Goal: Check status

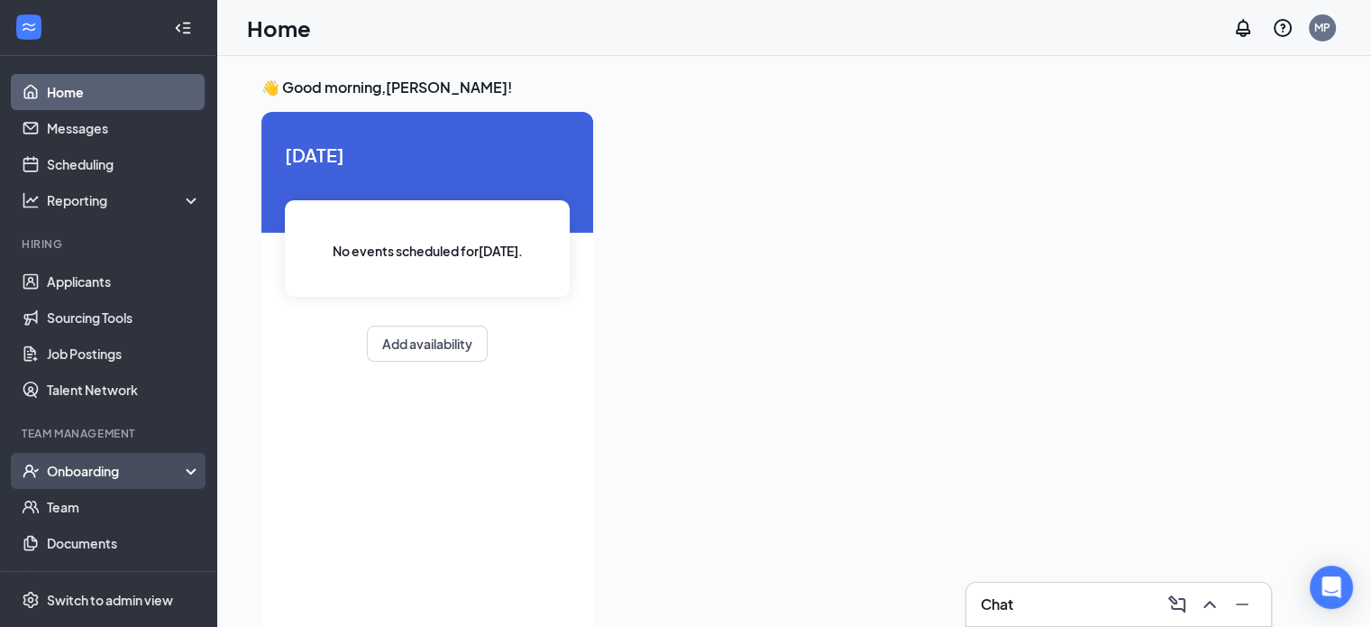
click at [107, 472] on div "Onboarding" at bounding box center [116, 471] width 139 height 18
click at [90, 503] on link "Overview" at bounding box center [124, 507] width 154 height 36
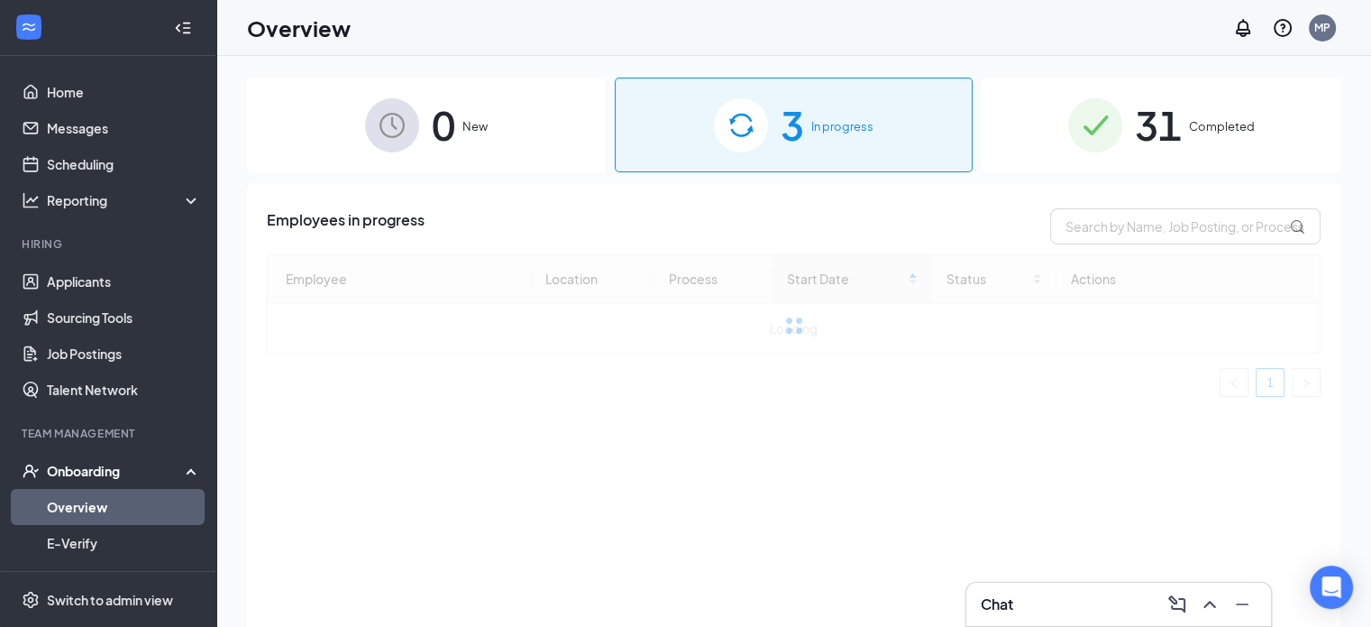
click at [1230, 138] on div "31 Completed" at bounding box center [1161, 125] width 359 height 95
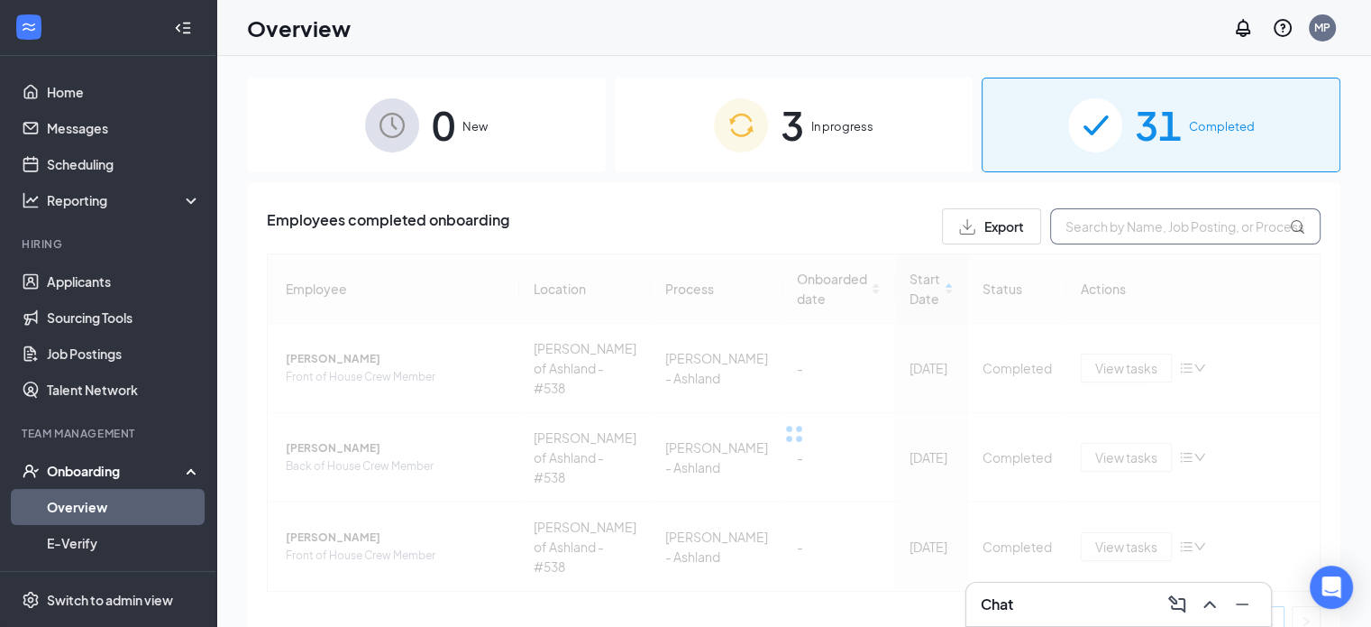
click at [1156, 234] on input "text" at bounding box center [1185, 226] width 270 height 36
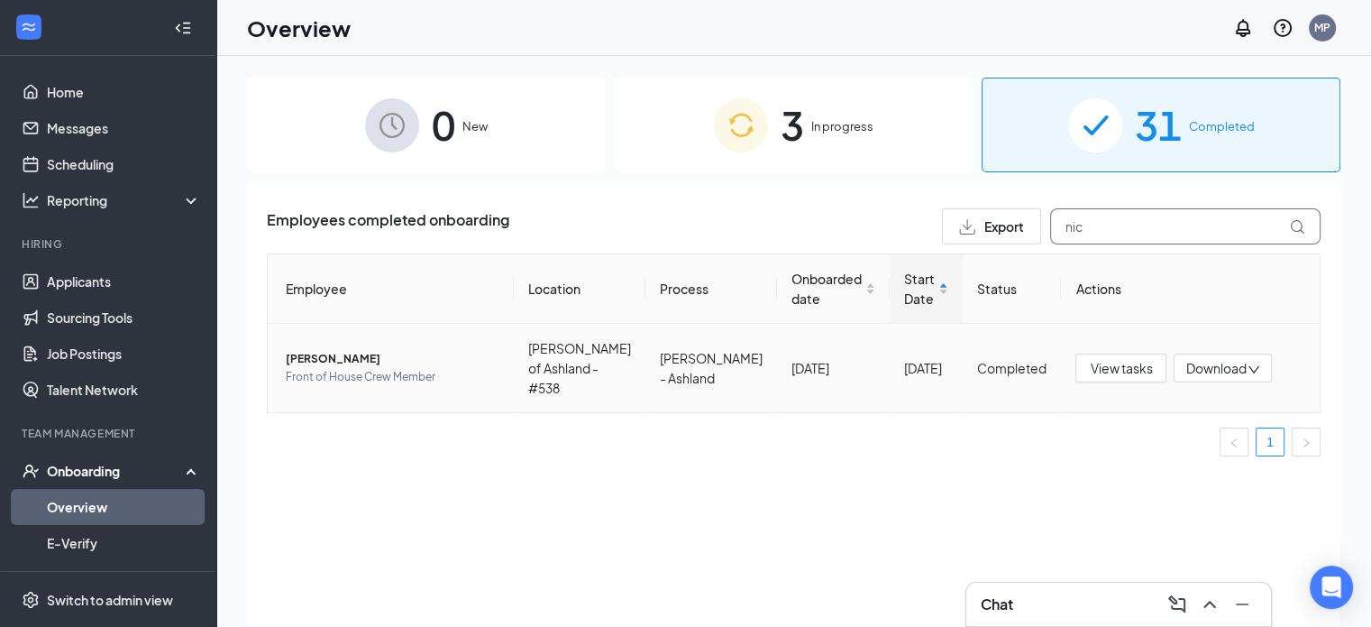
type input "nic"
click at [381, 368] on span "Front of House Crew Member" at bounding box center [393, 377] width 214 height 18
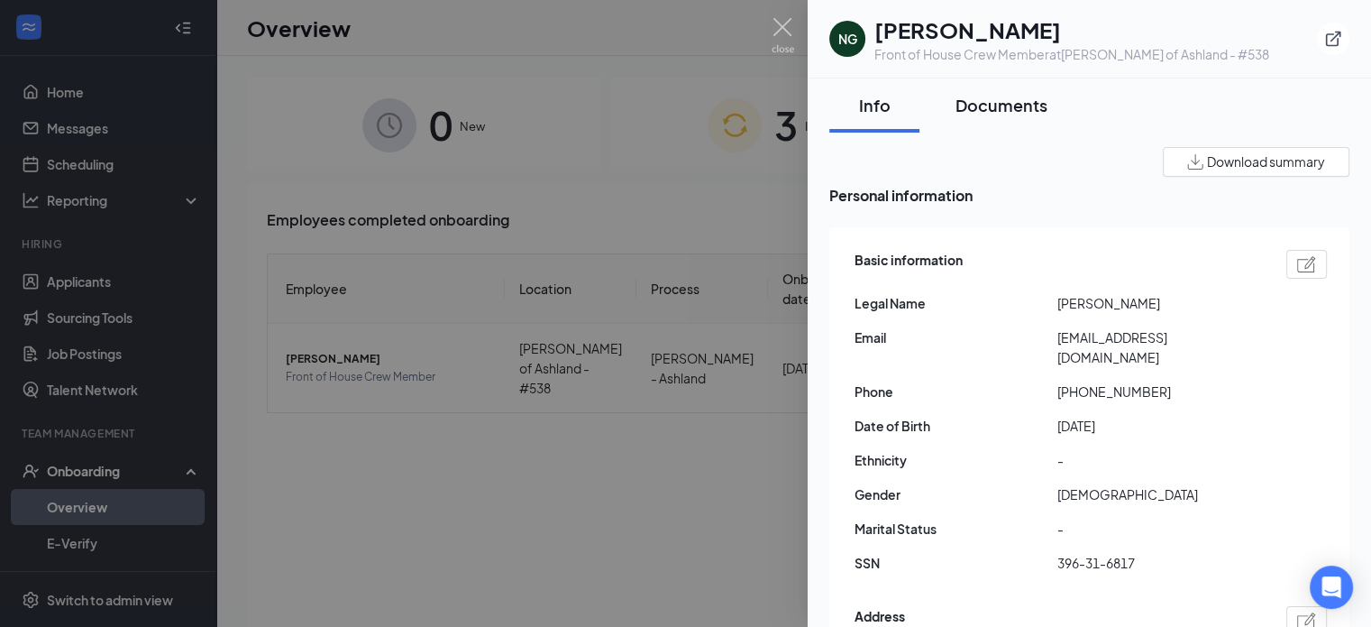
click at [995, 100] on div "Documents" at bounding box center [1002, 105] width 92 height 23
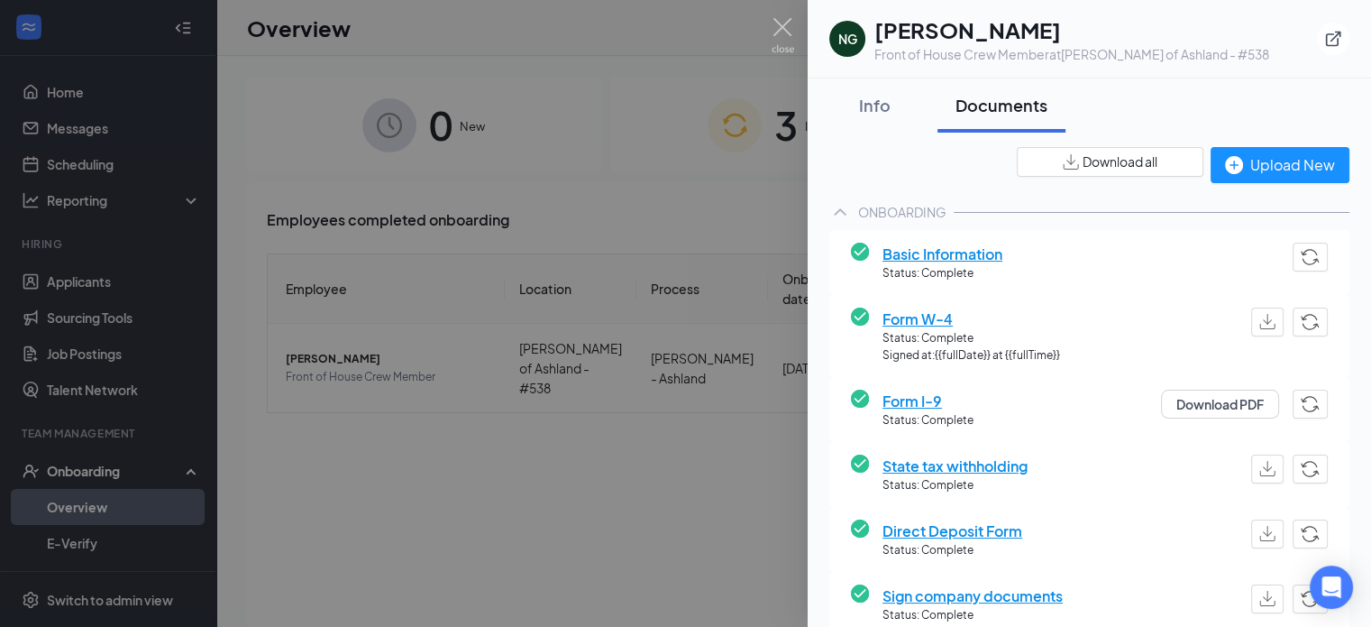
click at [919, 327] on span "Form W-4" at bounding box center [972, 318] width 178 height 23
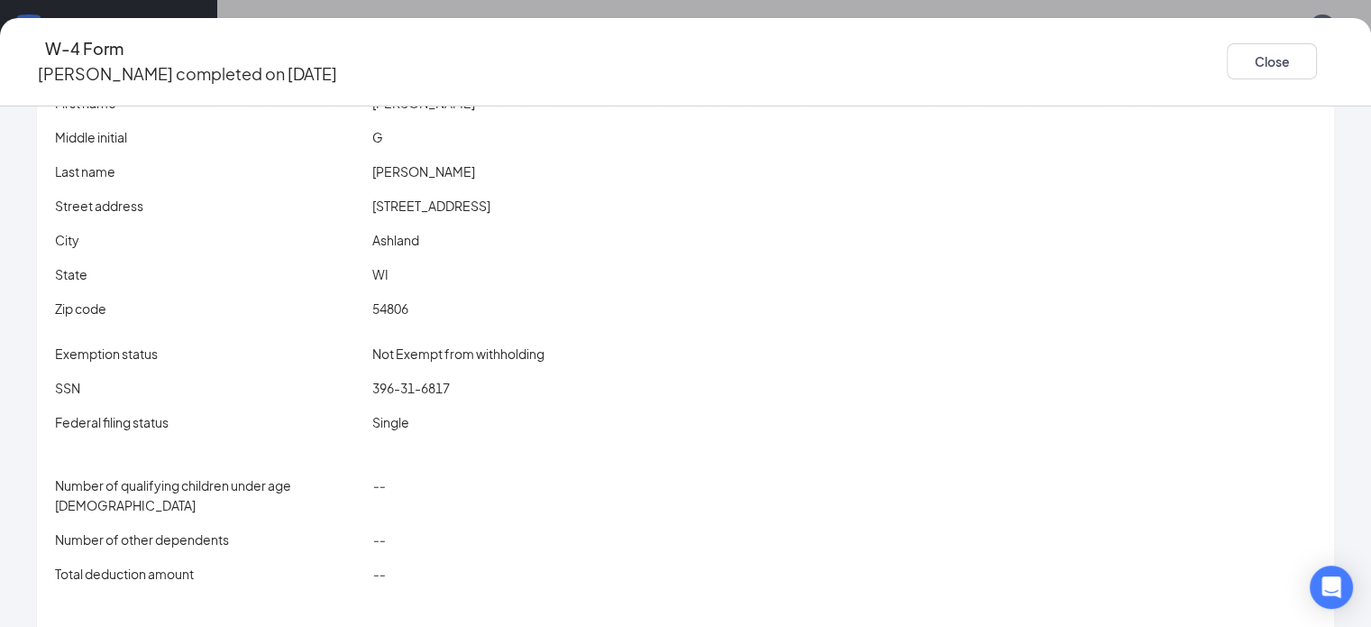
scroll to position [90, 0]
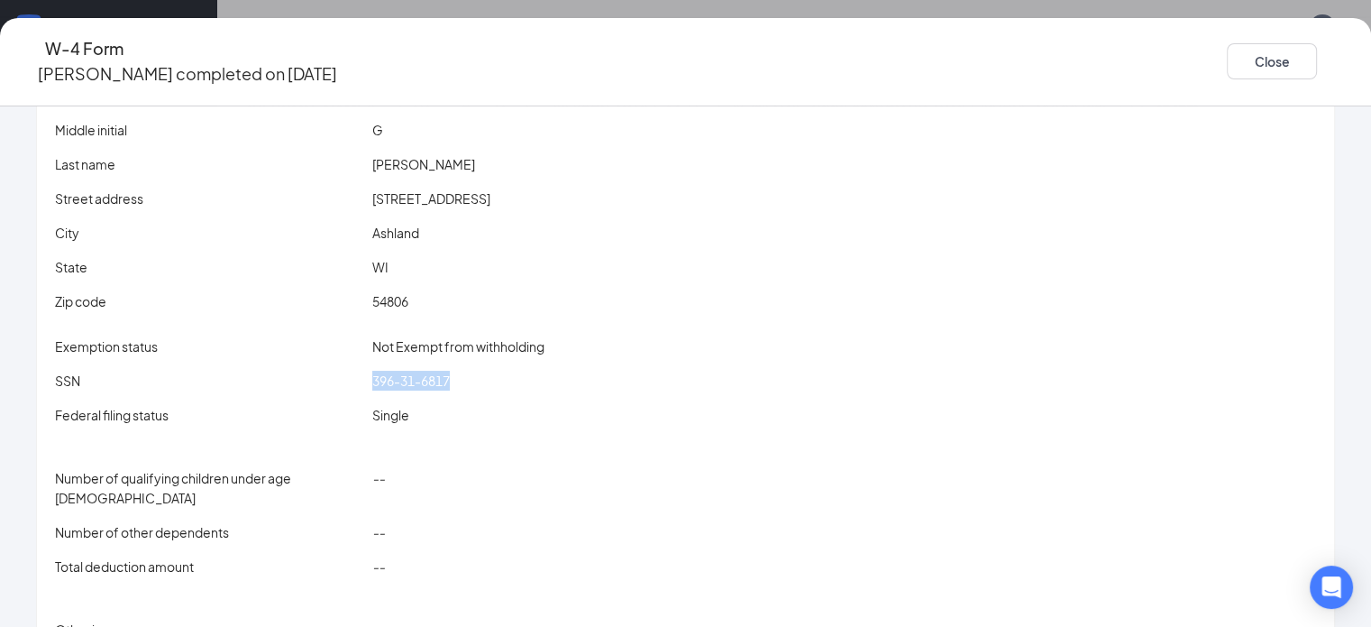
drag, startPoint x: 488, startPoint y: 383, endPoint x: 371, endPoint y: 382, distance: 116.3
click at [371, 382] on div "SSN 396-31-6817" at bounding box center [685, 381] width 1269 height 20
